Goal: Communication & Community: Answer question/provide support

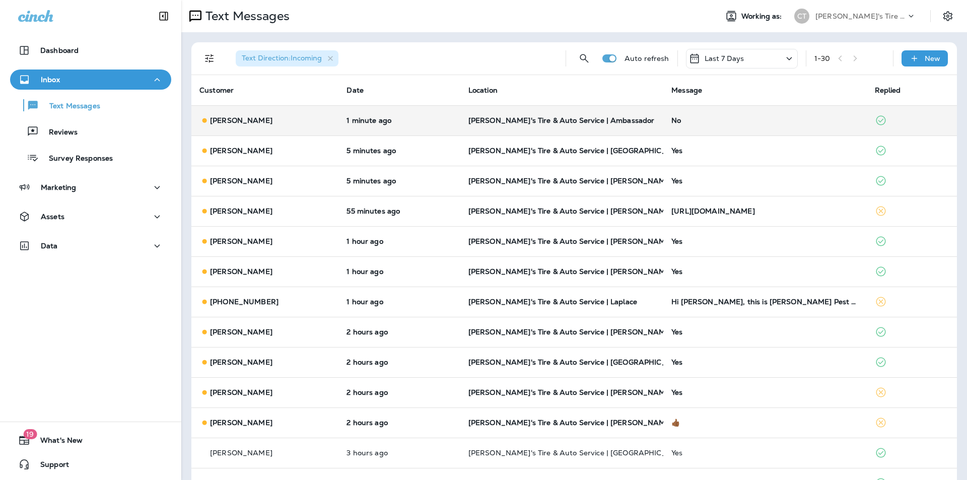
click at [721, 118] on div "No" at bounding box center [764, 120] width 187 height 8
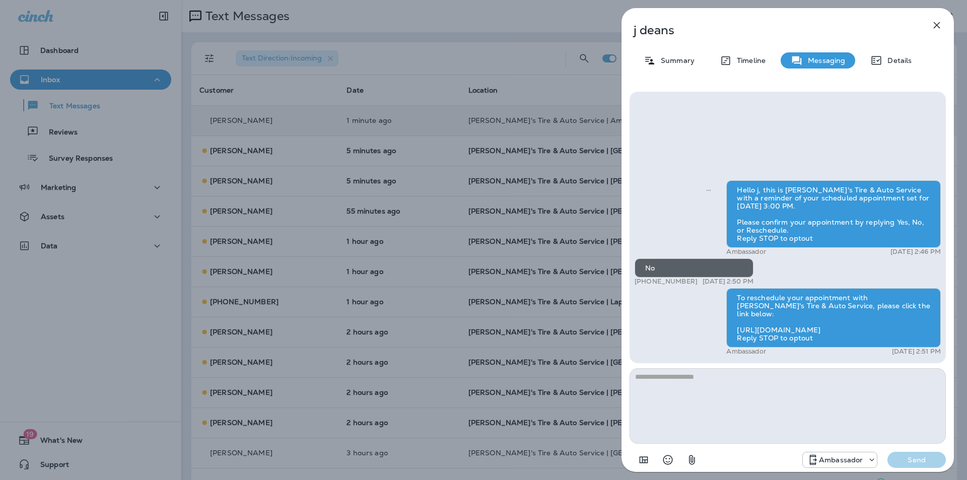
click at [413, 49] on div "j deans Summary Timeline Messaging Details Hello j, this is [PERSON_NAME]'s Tir…" at bounding box center [483, 240] width 967 height 480
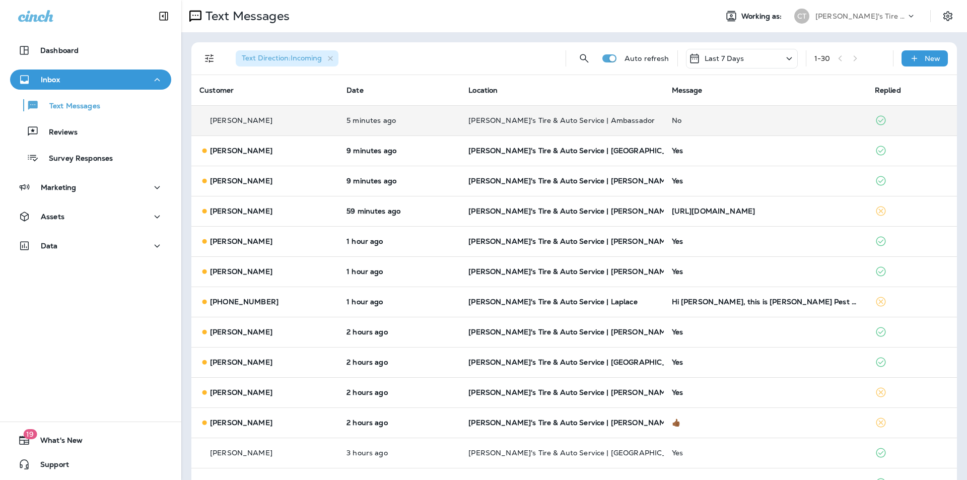
click at [746, 114] on td "No" at bounding box center [765, 120] width 203 height 30
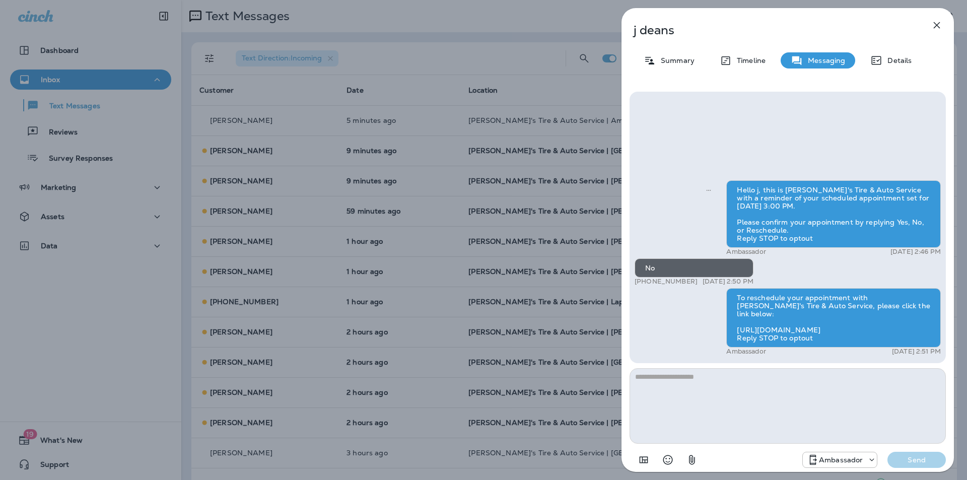
click at [937, 23] on icon "button" at bounding box center [937, 25] width 12 height 12
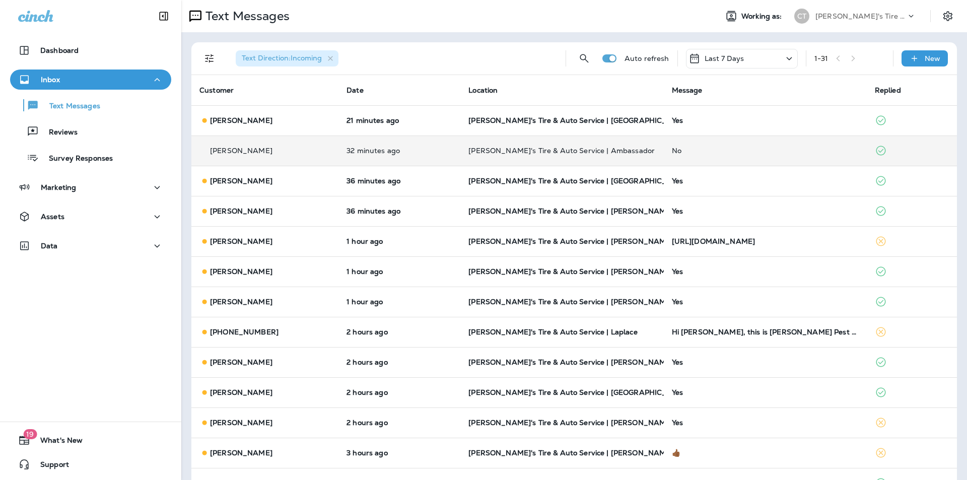
click at [720, 150] on div "No" at bounding box center [765, 151] width 187 height 8
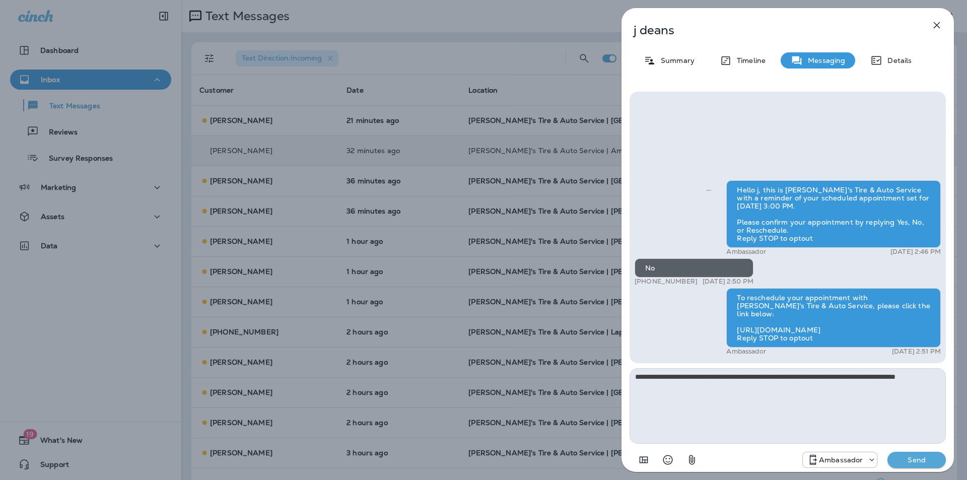
type textarea "**********"
click at [918, 458] on p "Send" at bounding box center [917, 459] width 42 height 9
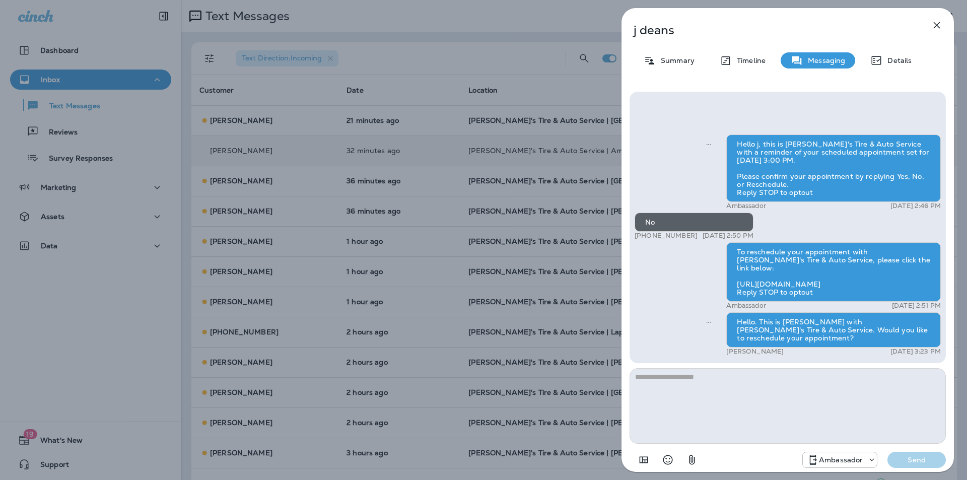
click at [416, 118] on div "j deans Summary Timeline Messaging Details Hello j, this is [PERSON_NAME]'s Tir…" at bounding box center [483, 240] width 967 height 480
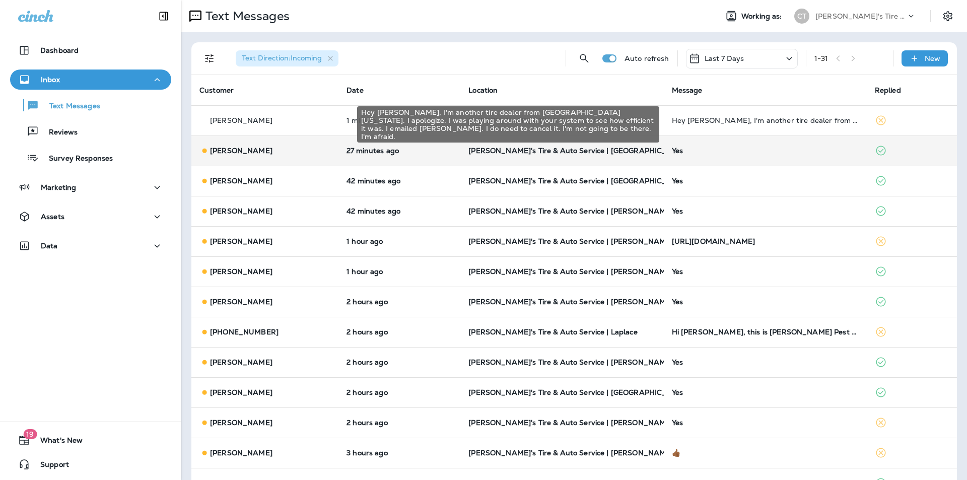
click at [716, 122] on div "Hey [PERSON_NAME], I'm another tire dealer from [GEOGRAPHIC_DATA][US_STATE]. I …" at bounding box center [765, 120] width 187 height 8
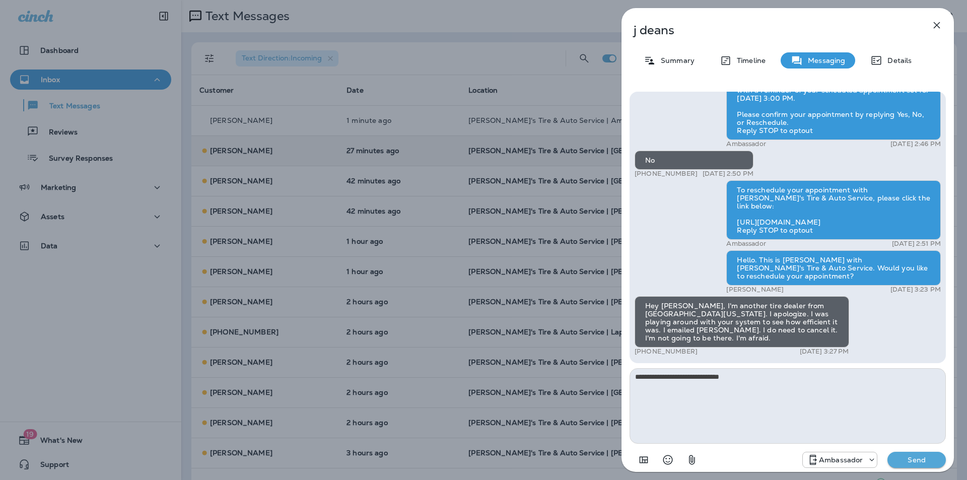
type textarea "**********"
click at [914, 460] on p "Send" at bounding box center [917, 459] width 42 height 9
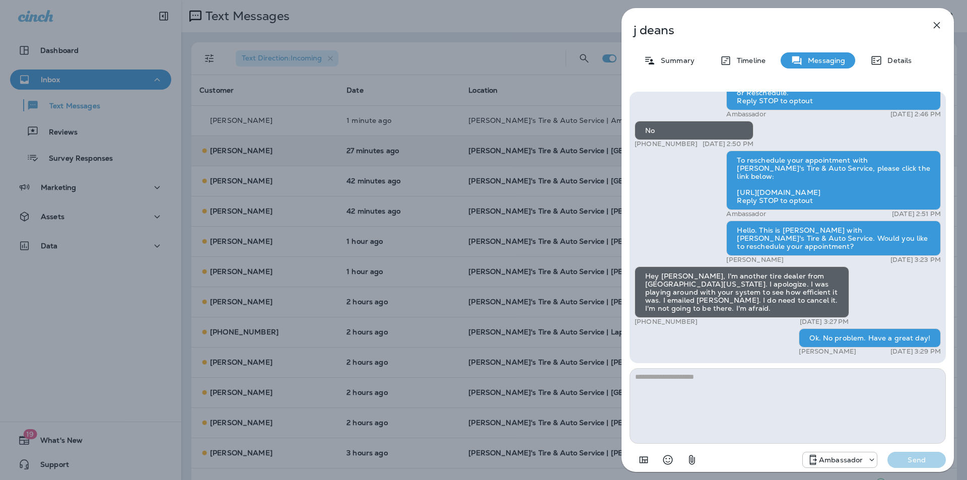
click at [937, 22] on icon "button" at bounding box center [937, 25] width 12 height 12
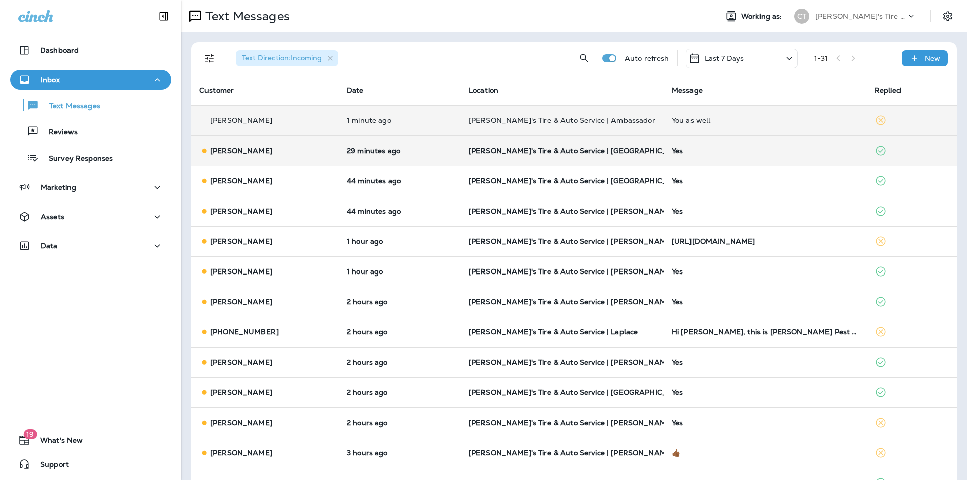
click at [759, 119] on div "You as well" at bounding box center [765, 120] width 187 height 8
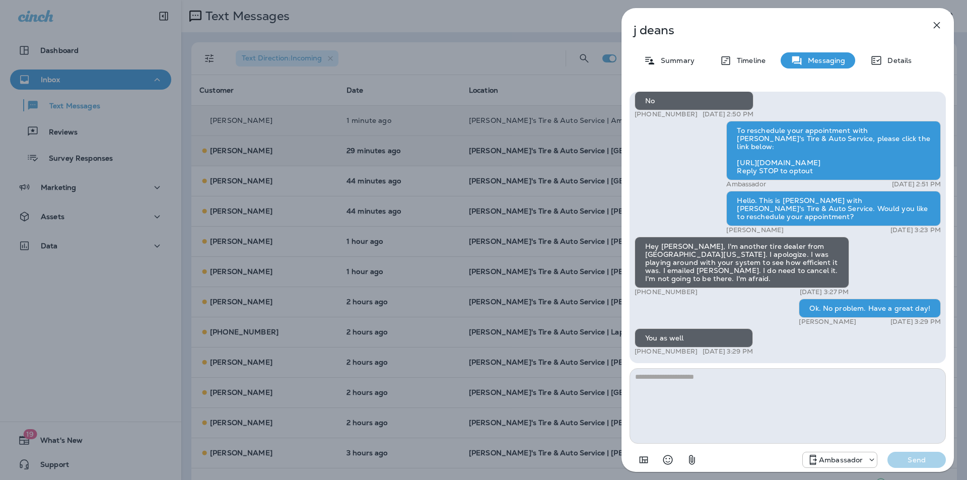
click at [937, 24] on icon "button" at bounding box center [937, 25] width 12 height 12
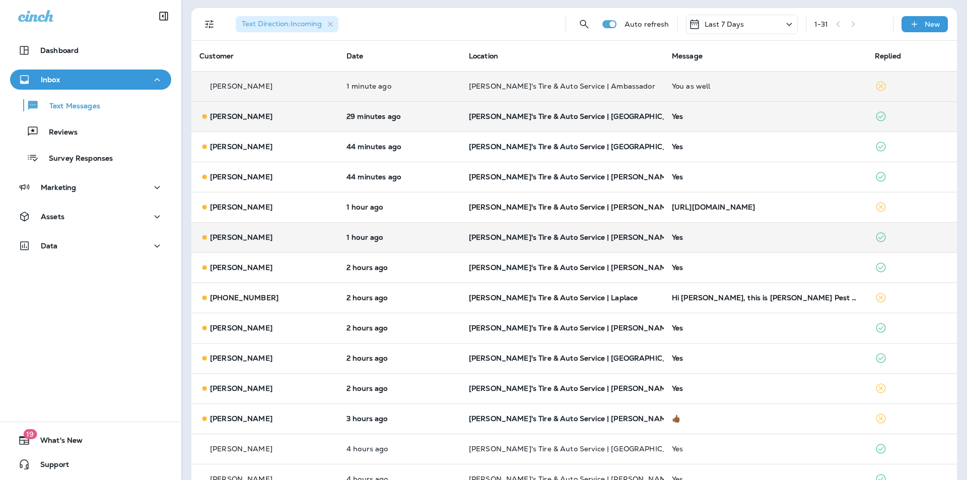
scroll to position [101, 0]
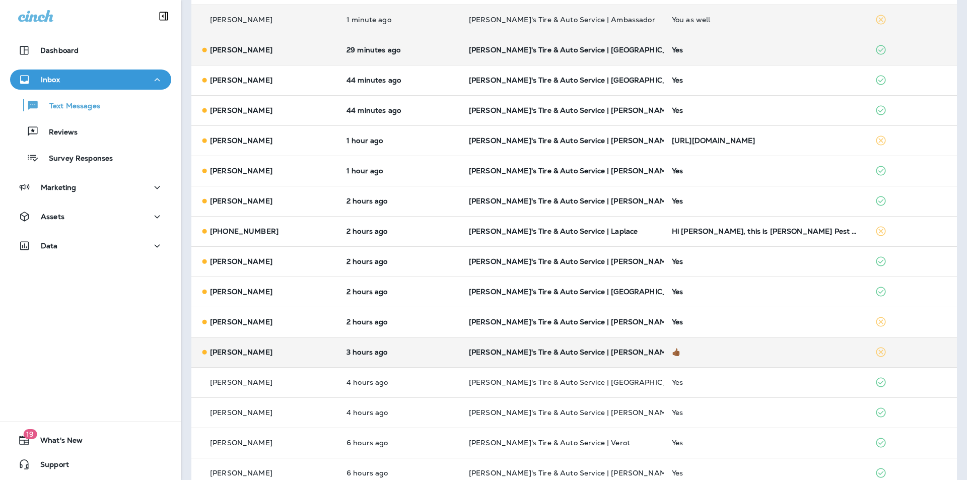
click at [732, 350] on div "👍🏾" at bounding box center [765, 352] width 187 height 8
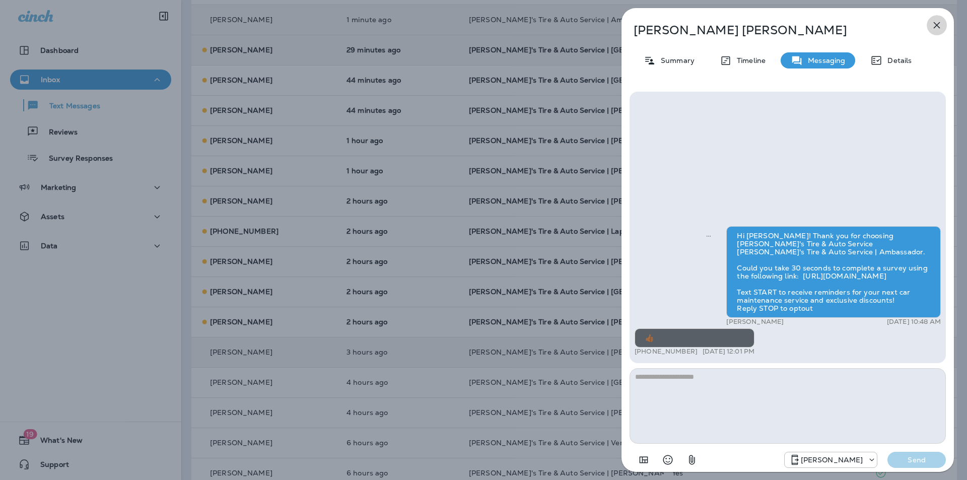
click at [937, 25] on icon "button" at bounding box center [937, 25] width 7 height 7
